Goal: Task Accomplishment & Management: Use online tool/utility

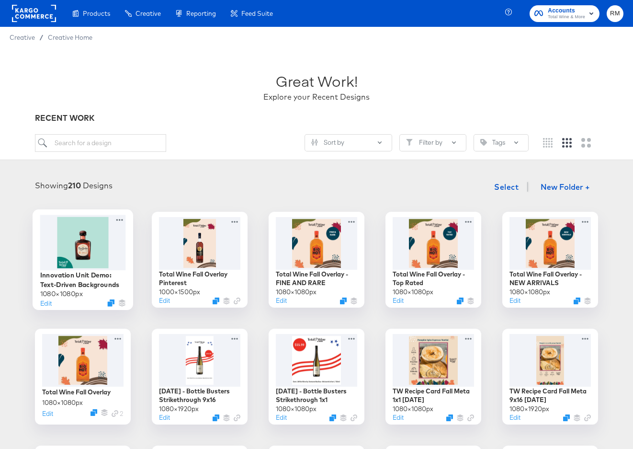
click at [73, 258] on div at bounding box center [83, 242] width 86 height 55
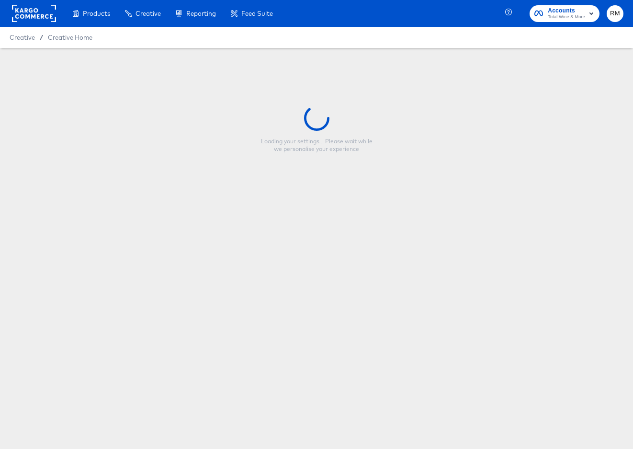
type input "Innovation Unit Demo: Text-Driven Backgrounds"
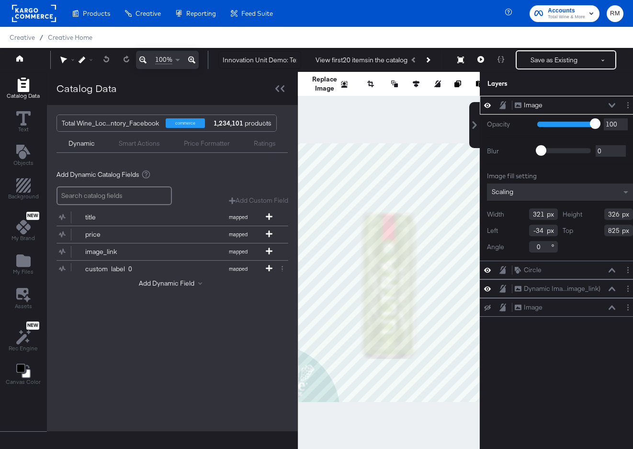
click at [145, 143] on div "Smart Actions" at bounding box center [139, 143] width 41 height 9
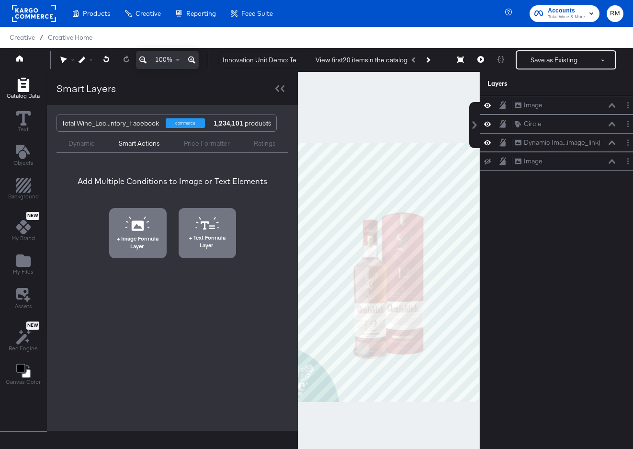
click at [76, 137] on div "Dynamic" at bounding box center [82, 141] width 50 height 11
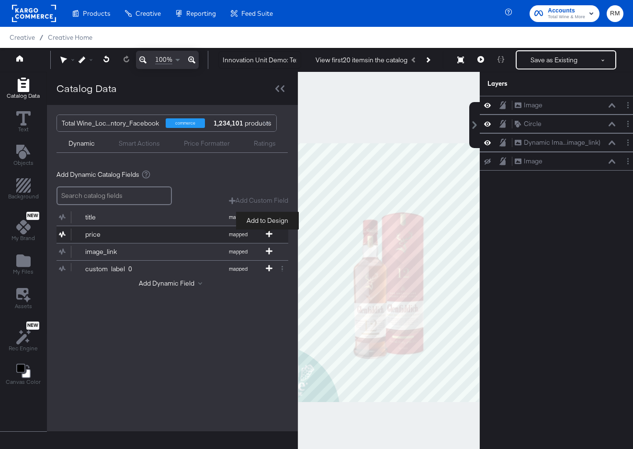
click at [269, 230] on icon at bounding box center [269, 233] width 7 height 7
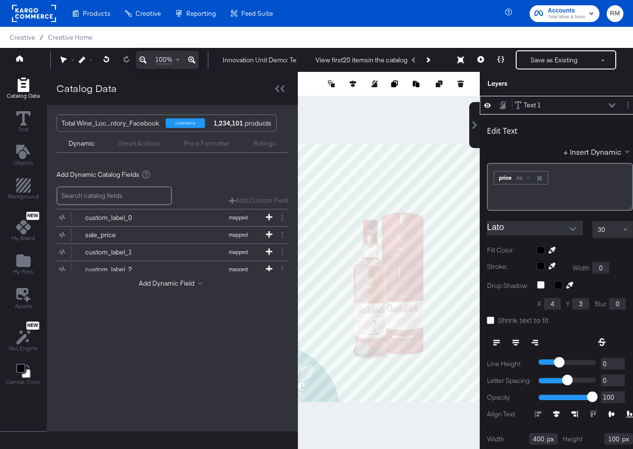
scroll to position [52, 0]
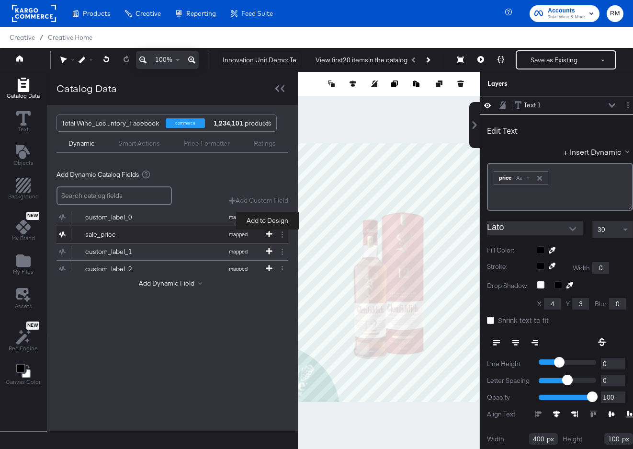
click at [266, 232] on icon at bounding box center [269, 233] width 7 height 7
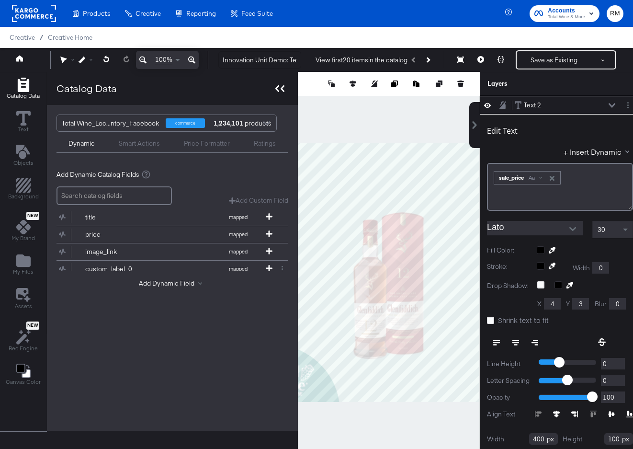
click at [285, 89] on div at bounding box center [280, 88] width 17 height 14
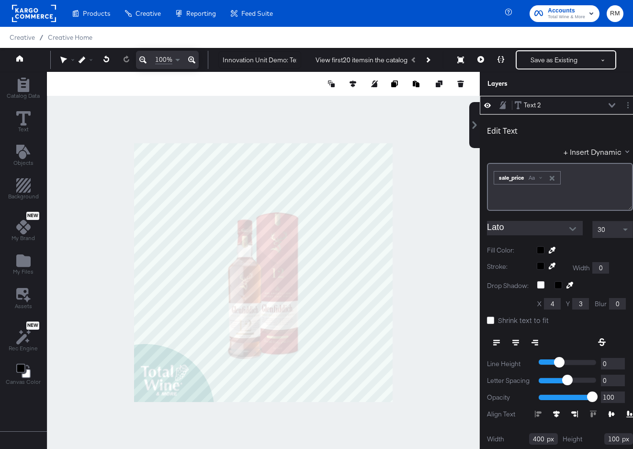
scroll to position [10, 7]
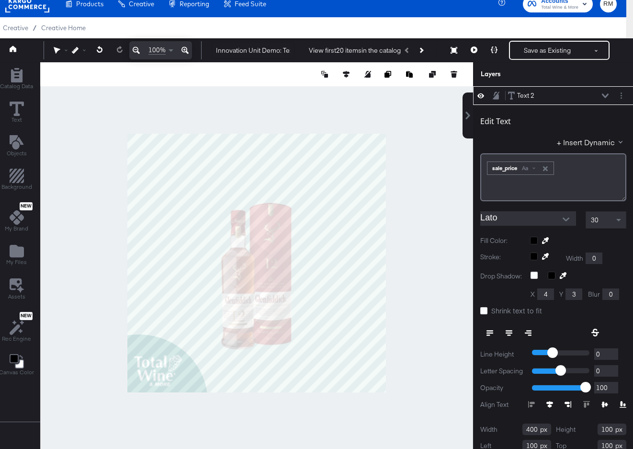
type input "536"
click at [477, 48] on icon at bounding box center [474, 49] width 7 height 7
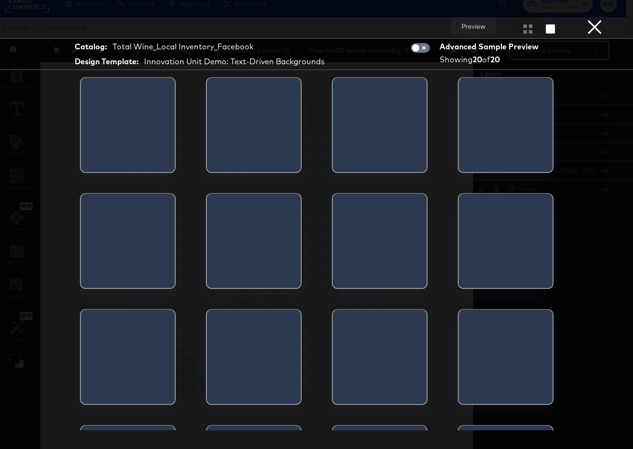
click at [597, 19] on button "×" at bounding box center [594, 9] width 19 height 19
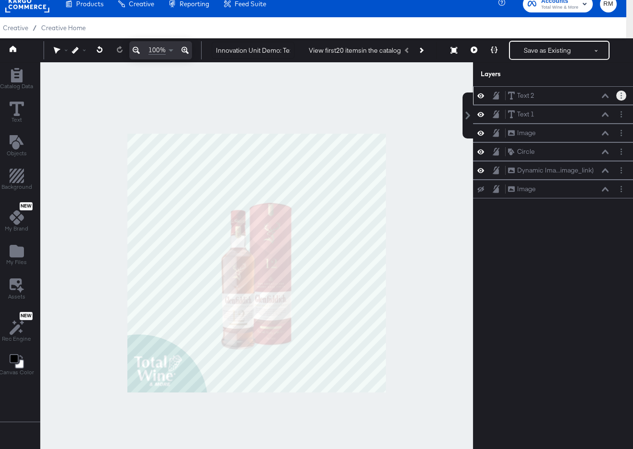
click at [624, 96] on button "Layer Options" at bounding box center [621, 96] width 10 height 10
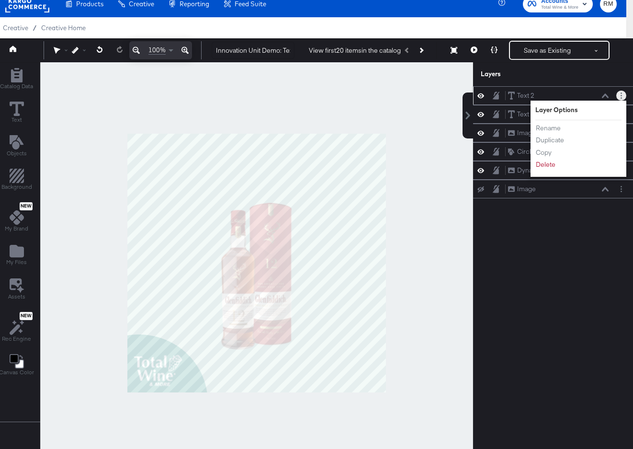
click at [545, 171] on div "Rename Duplicate Copy Delete" at bounding box center [561, 146] width 53 height 51
click at [545, 167] on button "Delete" at bounding box center [545, 164] width 21 height 10
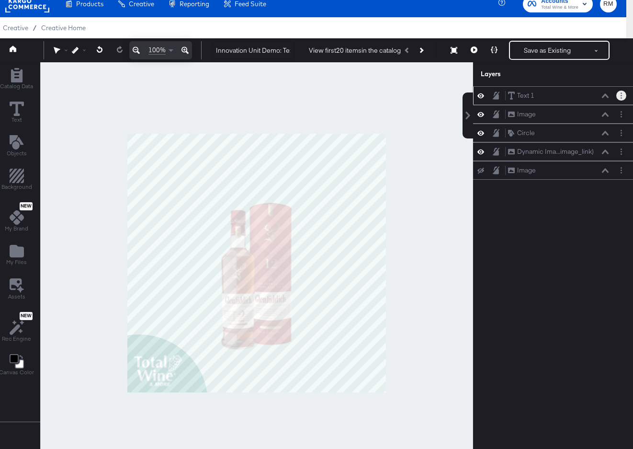
click at [624, 94] on button "Layer Options" at bounding box center [621, 96] width 10 height 10
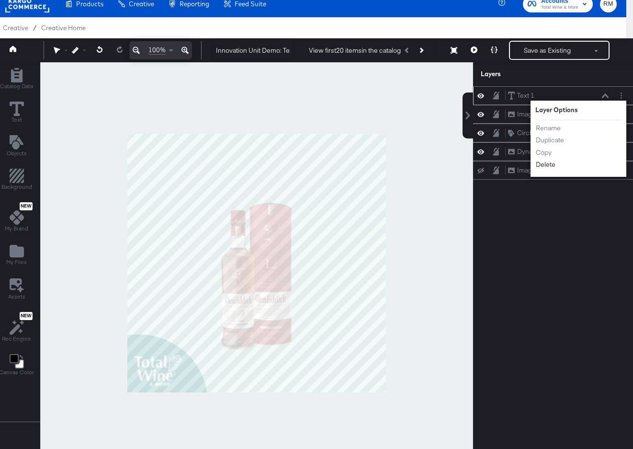
click at [544, 169] on button "Delete" at bounding box center [545, 164] width 21 height 10
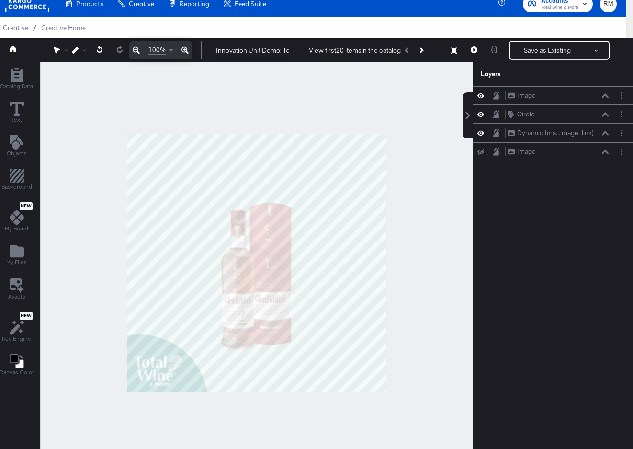
click at [534, 67] on div "Layers" at bounding box center [553, 74] width 160 height 24
click at [534, 54] on button "Save as Existing" at bounding box center [547, 50] width 75 height 17
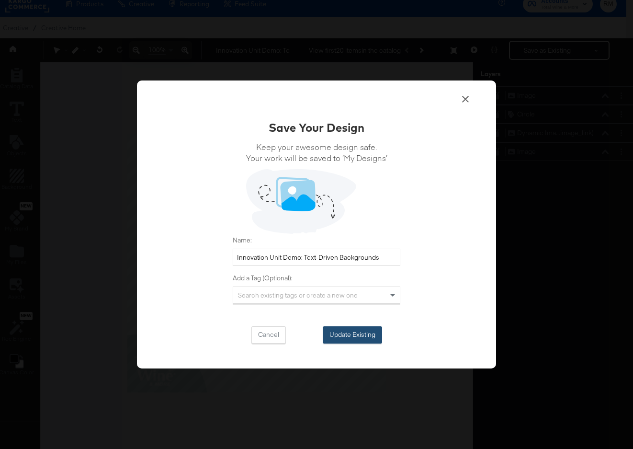
click at [329, 341] on button "Update Existing" at bounding box center [352, 334] width 59 height 17
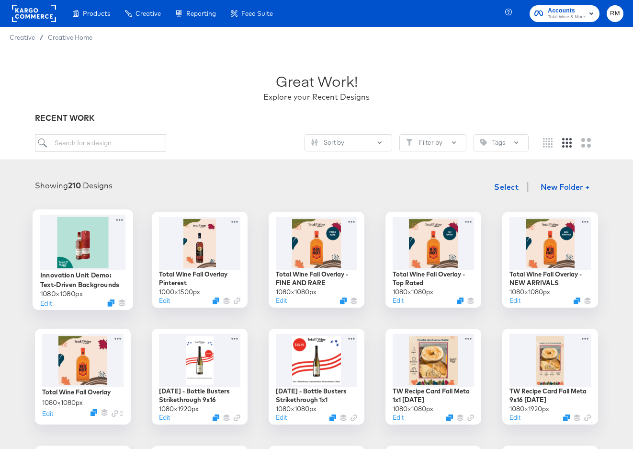
click at [98, 255] on div at bounding box center [83, 242] width 86 height 55
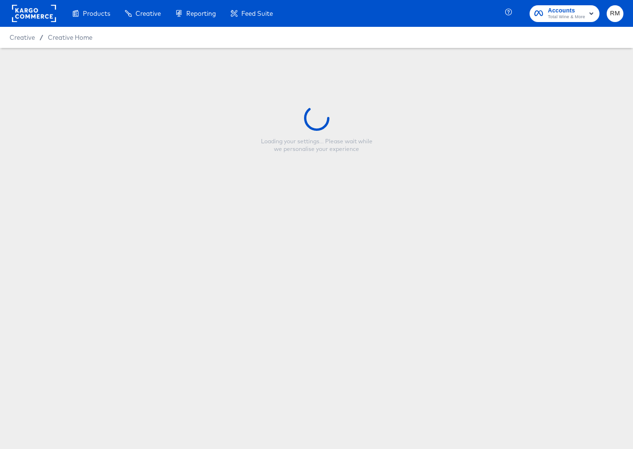
type input "Innovation Unit Demo: Text-Driven Backgrounds"
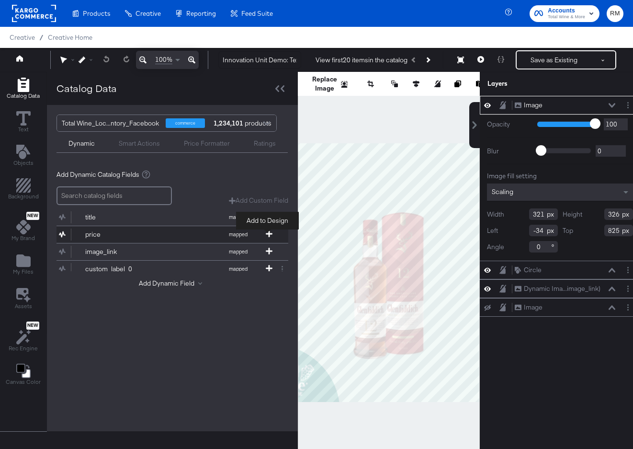
click at [270, 236] on icon at bounding box center [269, 233] width 7 height 7
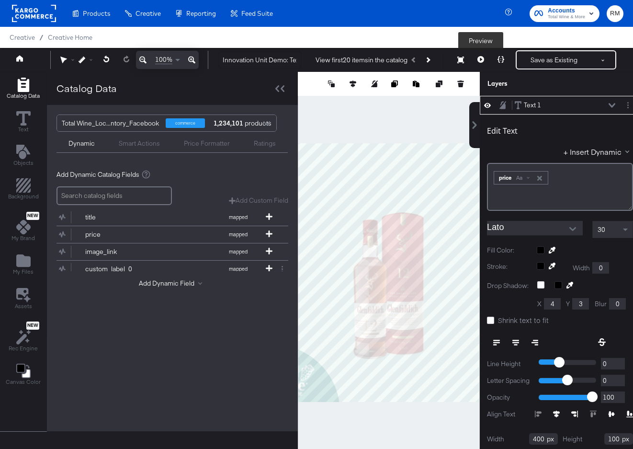
click at [485, 62] on button at bounding box center [481, 59] width 20 height 19
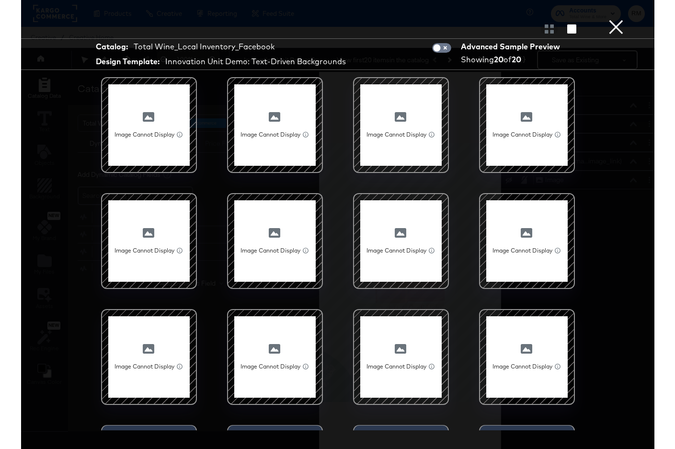
scroll to position [206, 0]
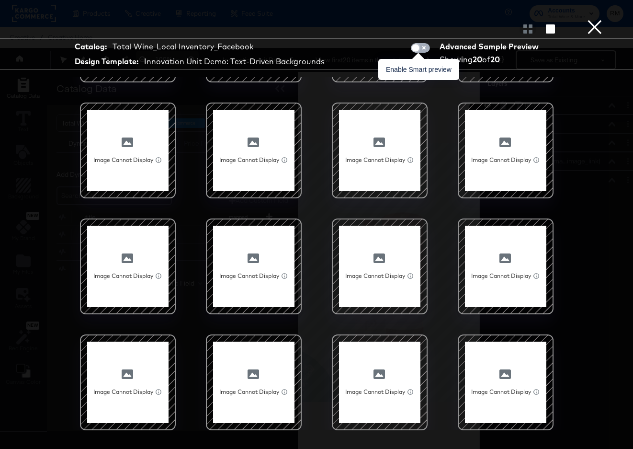
click at [420, 47] on input "checkbox" at bounding box center [415, 50] width 29 height 10
checkbox input "true"
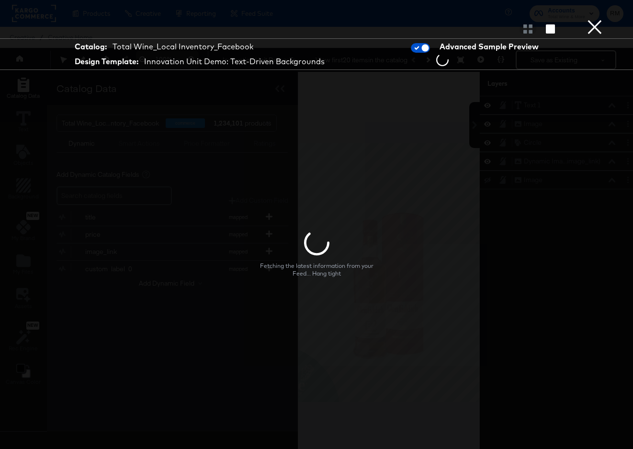
click at [597, 19] on button "×" at bounding box center [594, 9] width 19 height 19
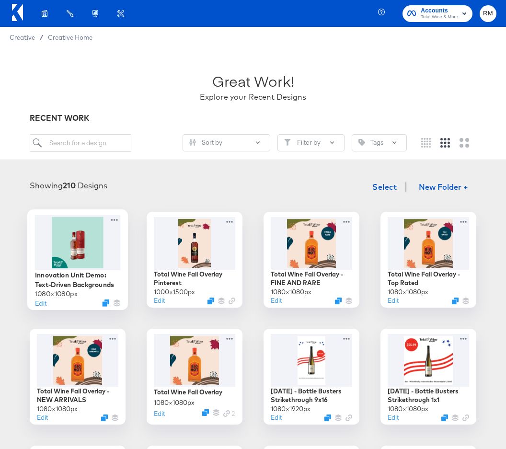
click at [65, 233] on div at bounding box center [78, 242] width 86 height 55
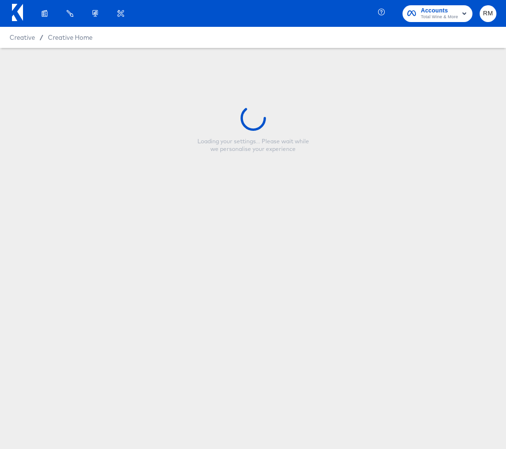
type input "Innovation Unit Demo: Text-Driven Backgrounds"
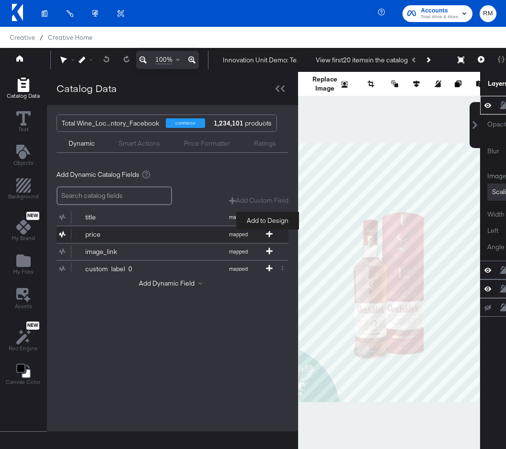
click at [266, 232] on icon at bounding box center [269, 233] width 7 height 7
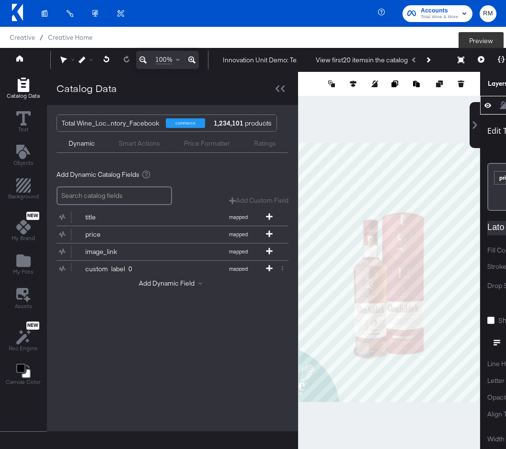
click at [481, 60] on icon at bounding box center [481, 59] width 7 height 7
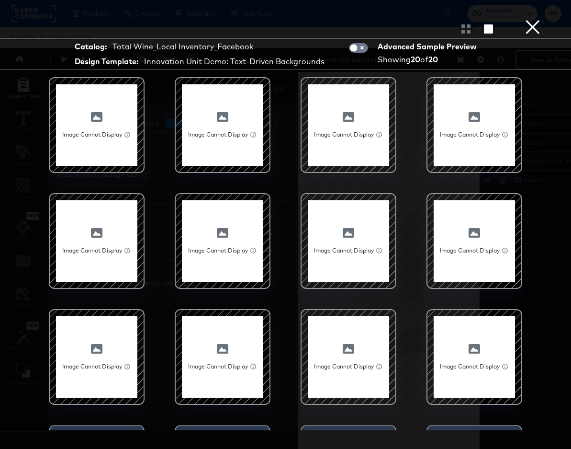
click at [521, 37] on div at bounding box center [285, 28] width 571 height 19
click at [534, 19] on button "×" at bounding box center [532, 9] width 19 height 19
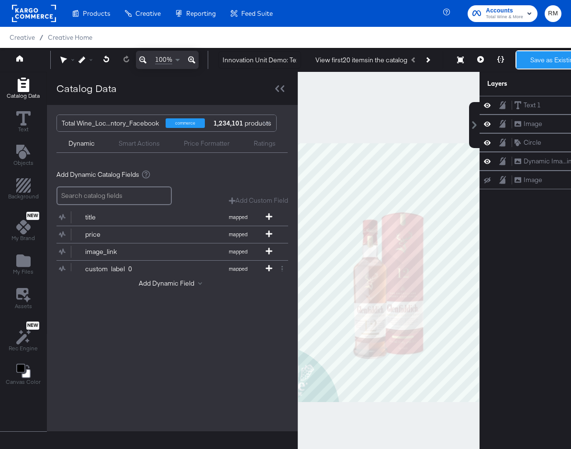
click at [537, 61] on button "Save as Existing" at bounding box center [554, 59] width 75 height 17
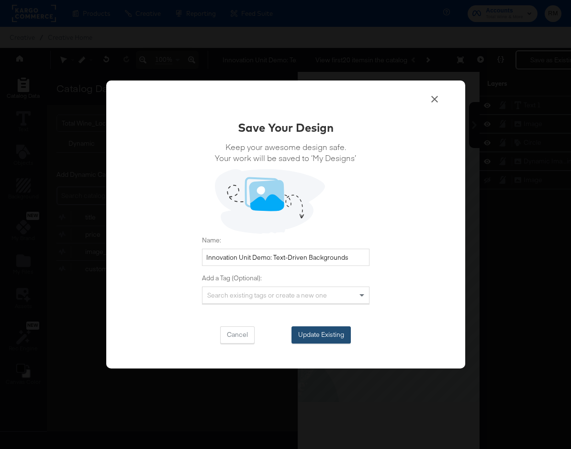
click at [318, 335] on button "Update Existing" at bounding box center [321, 334] width 59 height 17
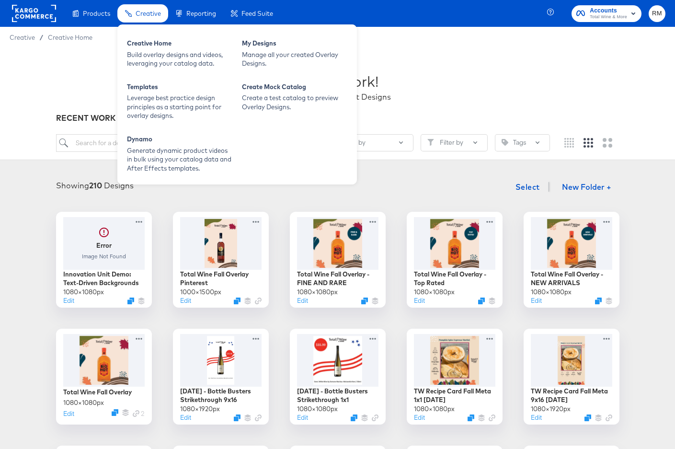
click at [155, 16] on span "Creative" at bounding box center [148, 14] width 25 height 8
click at [248, 51] on div "Manage all your created Overlay Designs." at bounding box center [294, 59] width 105 height 18
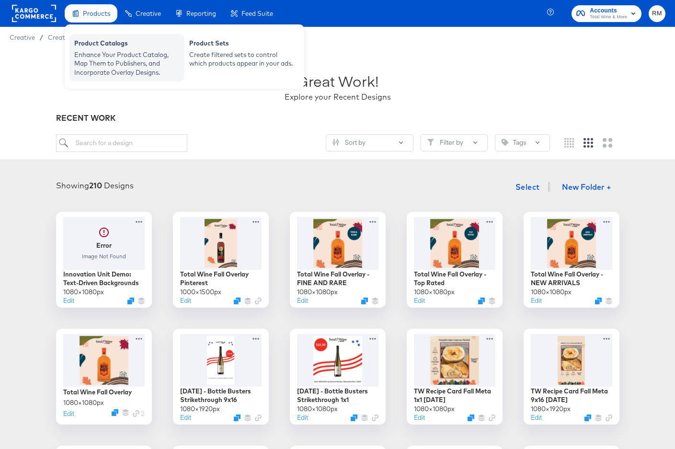
click at [100, 56] on div "Enhance Your Product Catalog, Map Them to Publishers, and Incorporate Overlay D…" at bounding box center [126, 63] width 105 height 27
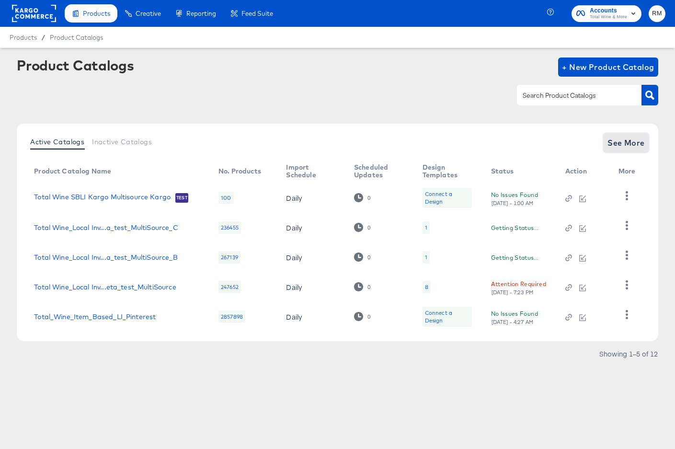
click at [633, 138] on span "See More" at bounding box center [625, 142] width 37 height 13
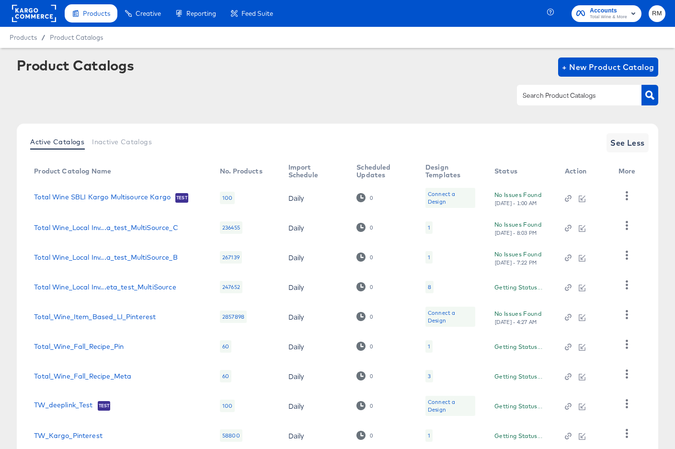
scroll to position [94, 0]
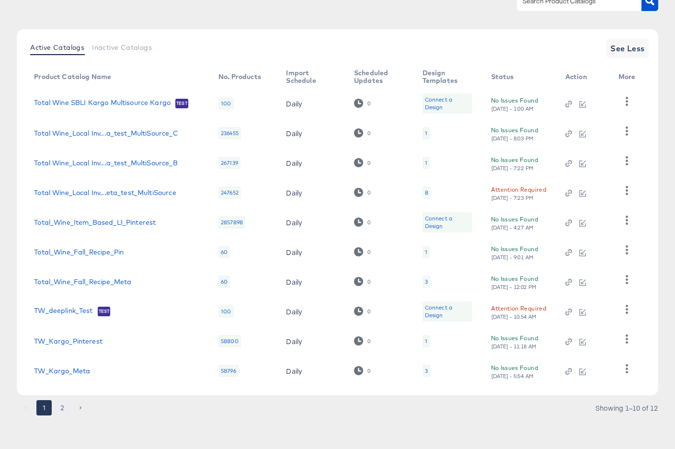
click at [64, 407] on button "2" at bounding box center [62, 407] width 15 height 15
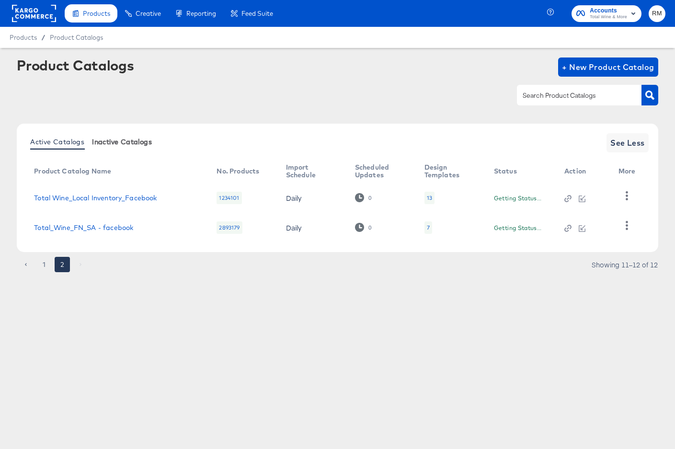
scroll to position [0, 0]
click at [124, 192] on td "Total Wine_Local Inventory_Facebook" at bounding box center [116, 198] width 181 height 30
click at [124, 197] on link "Total Wine_Local Inventory_Facebook" at bounding box center [95, 198] width 123 height 8
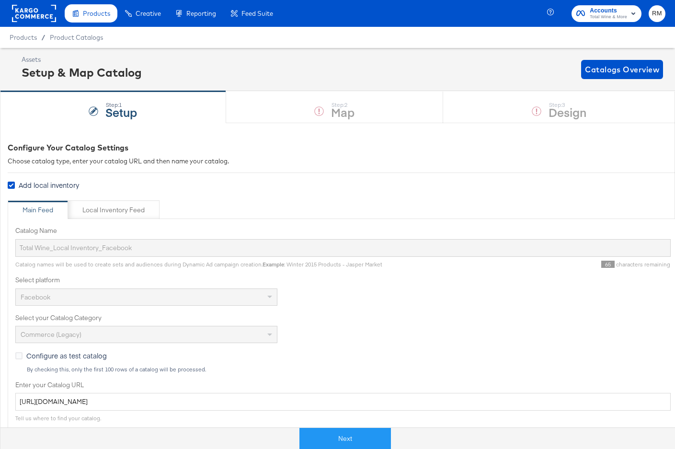
scroll to position [263, 0]
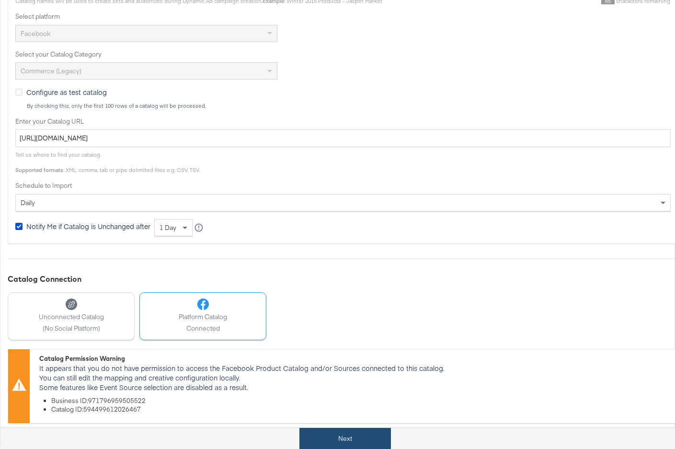
click at [369, 431] on button "Next" at bounding box center [344, 439] width 91 height 22
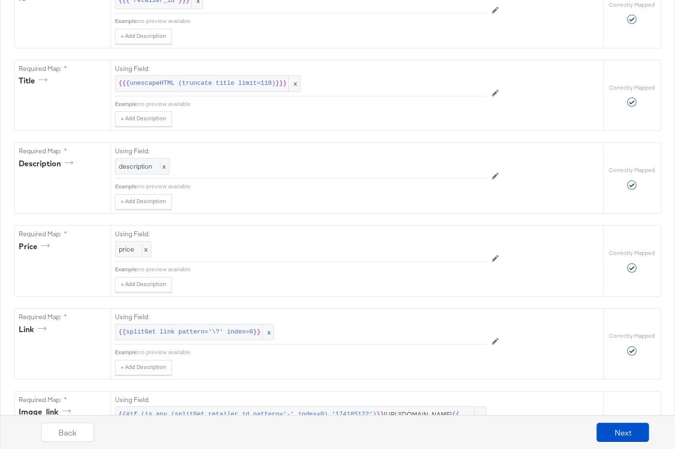
scroll to position [0, 0]
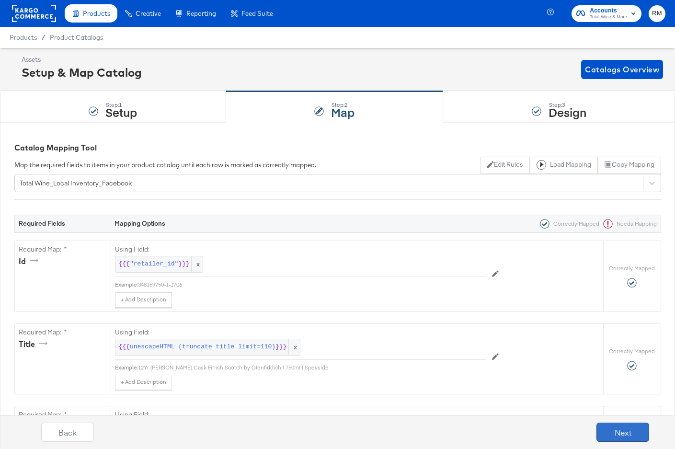
click at [624, 424] on button "Next" at bounding box center [622, 431] width 53 height 19
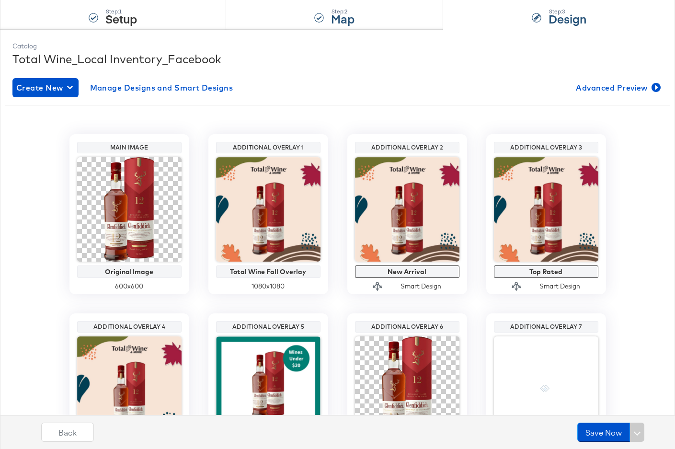
scroll to position [106, 0]
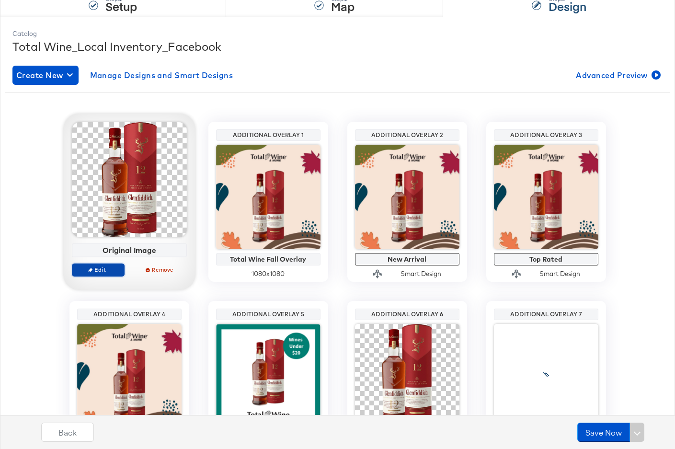
click at [100, 271] on span "Edit" at bounding box center [98, 269] width 44 height 7
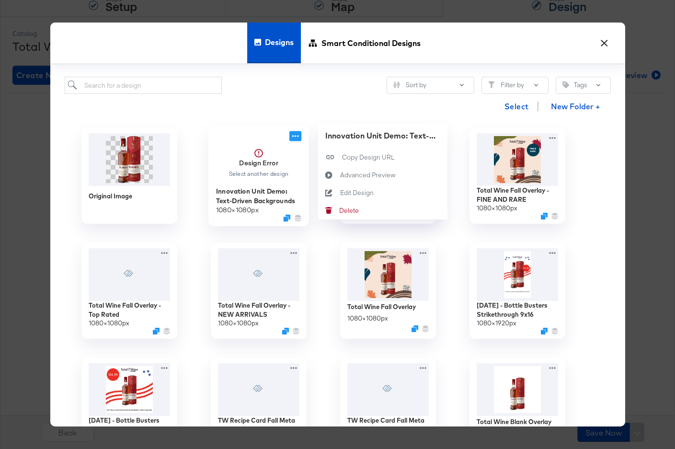
click at [293, 135] on icon at bounding box center [295, 136] width 12 height 10
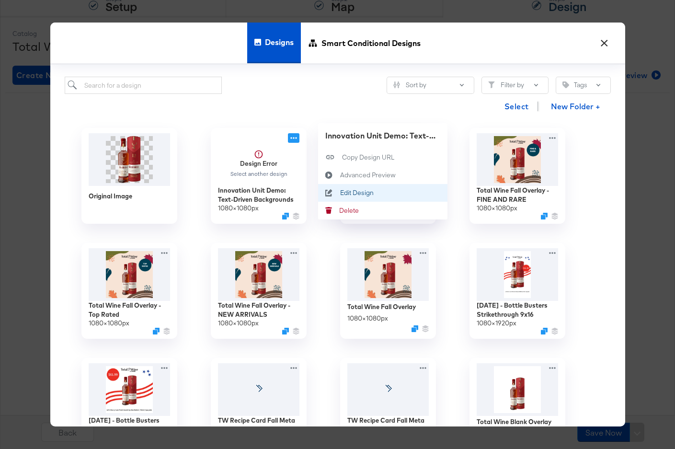
click at [357, 188] on button "Edit Design Edit Design" at bounding box center [382, 193] width 129 height 18
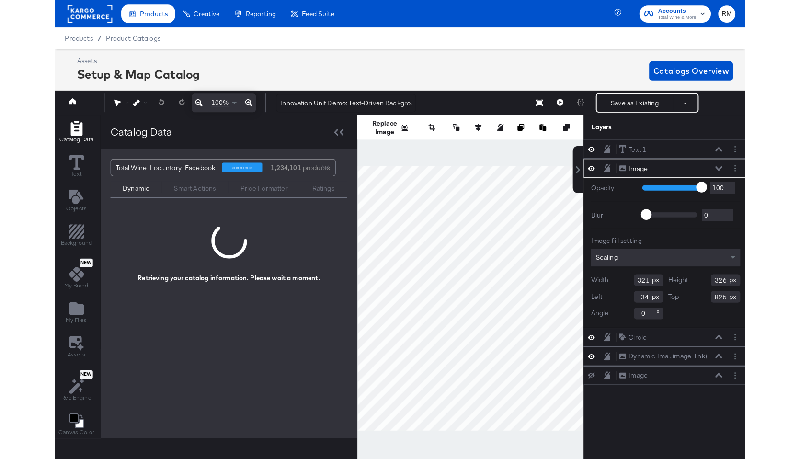
scroll to position [0, 2]
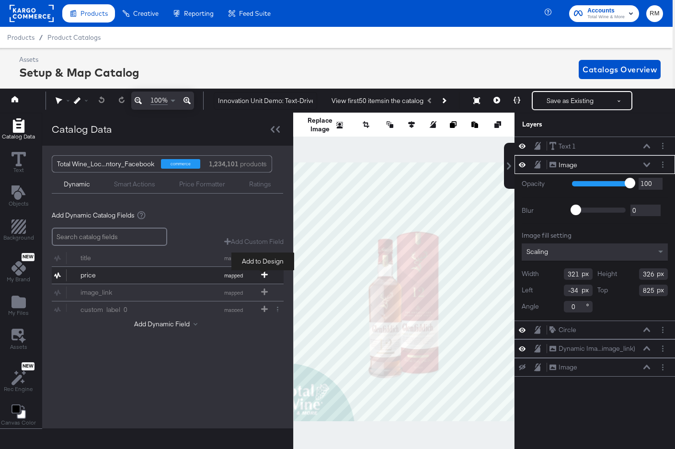
click at [262, 273] on icon at bounding box center [264, 274] width 7 height 7
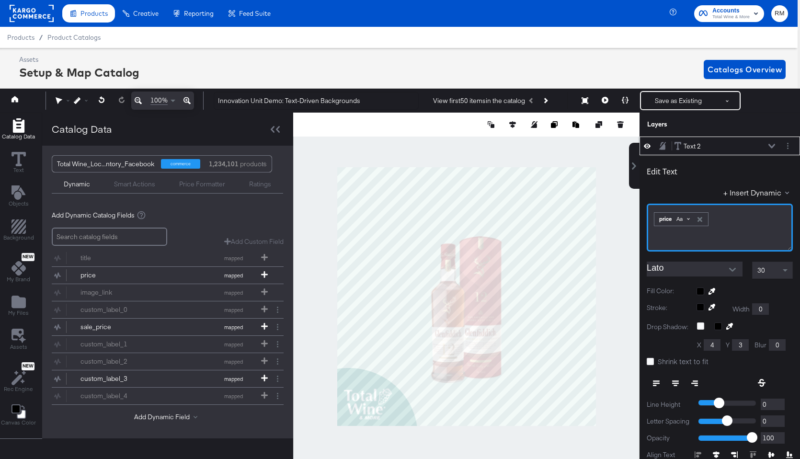
click at [633, 215] on span "Aa" at bounding box center [679, 219] width 6 height 8
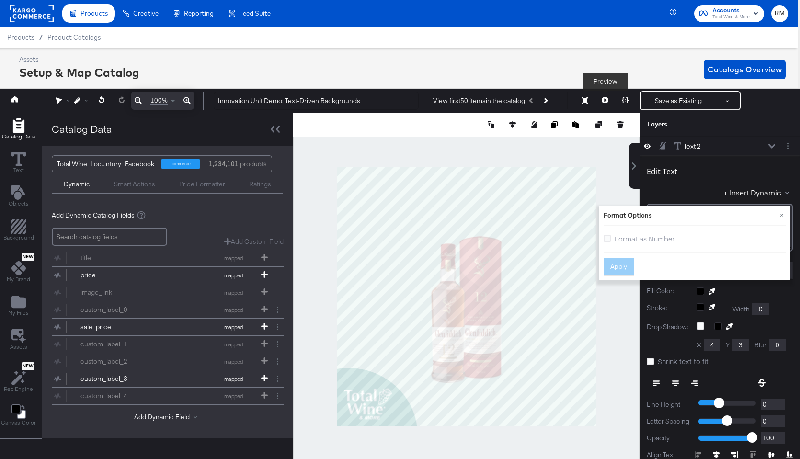
click at [604, 96] on button at bounding box center [605, 100] width 20 height 19
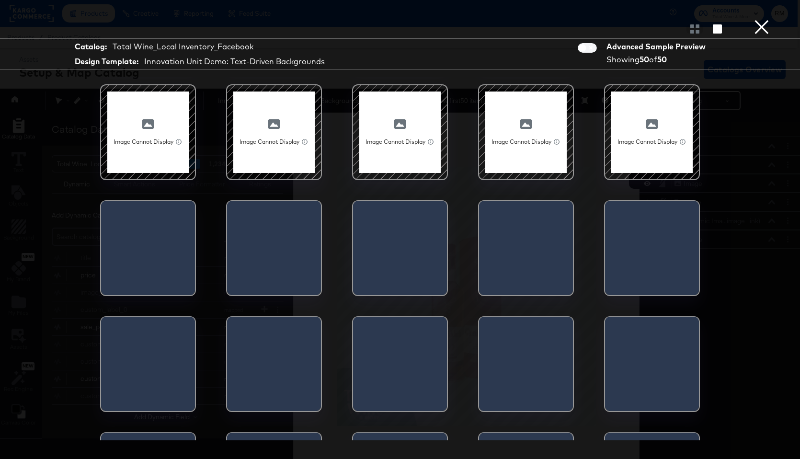
scroll to position [492, 0]
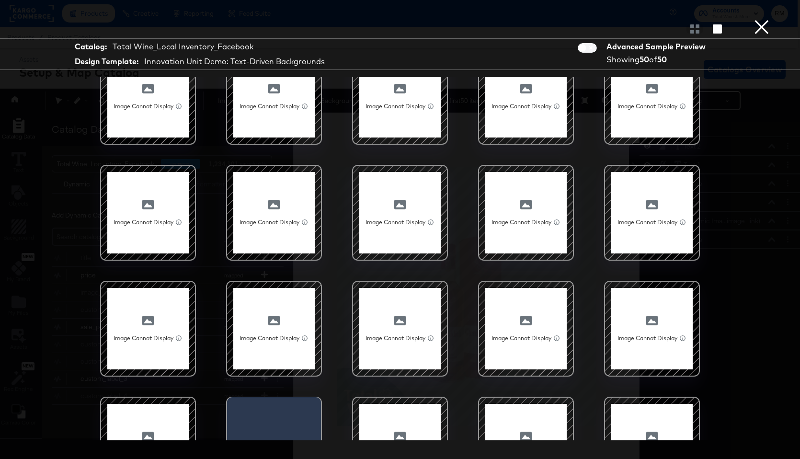
click at [633, 19] on button "×" at bounding box center [761, 9] width 19 height 19
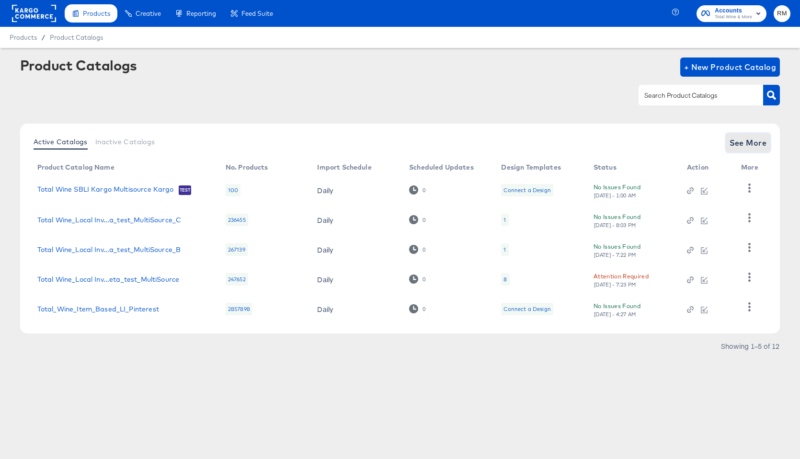
click at [633, 136] on span "See More" at bounding box center [747, 142] width 37 height 13
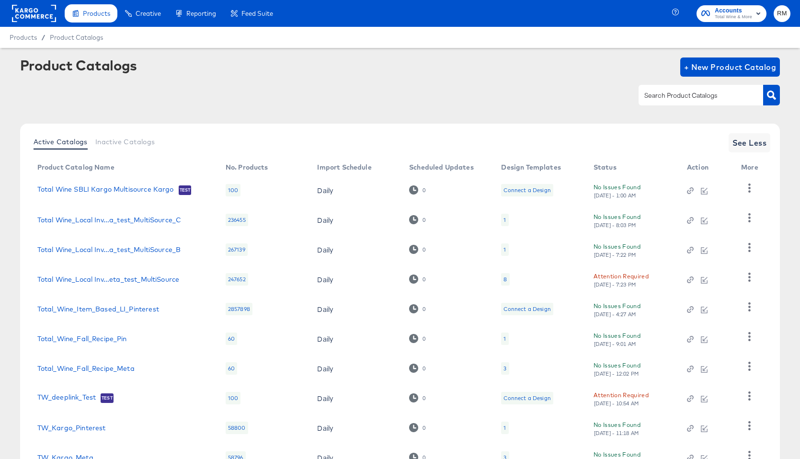
scroll to position [77, 0]
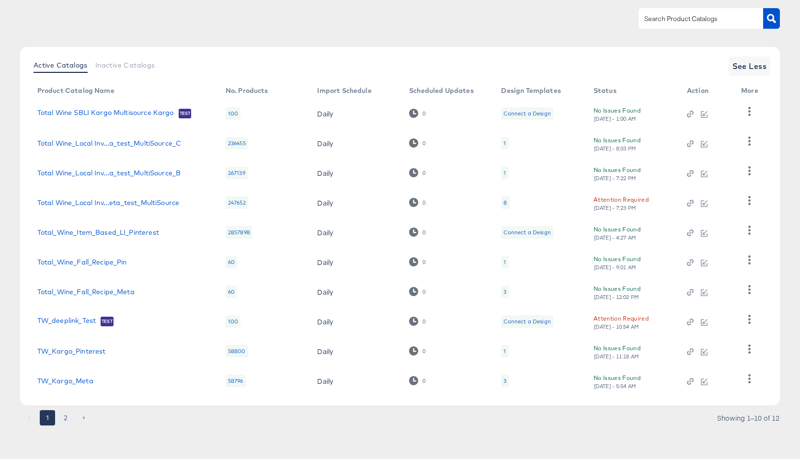
click at [58, 413] on button "2" at bounding box center [65, 417] width 15 height 15
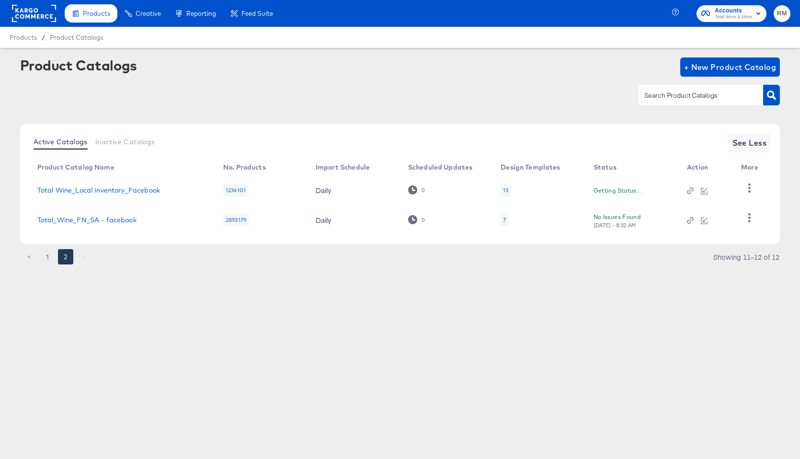
scroll to position [0, 0]
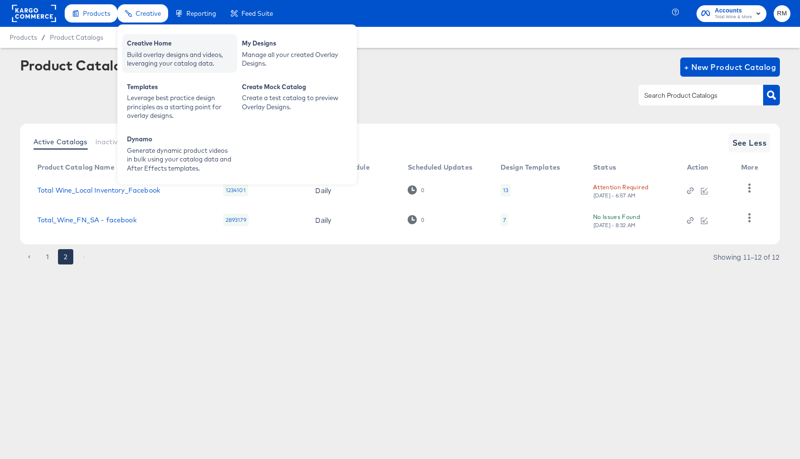
click at [155, 47] on div "Creative Home" at bounding box center [179, 44] width 105 height 11
